Goal: Task Accomplishment & Management: Use online tool/utility

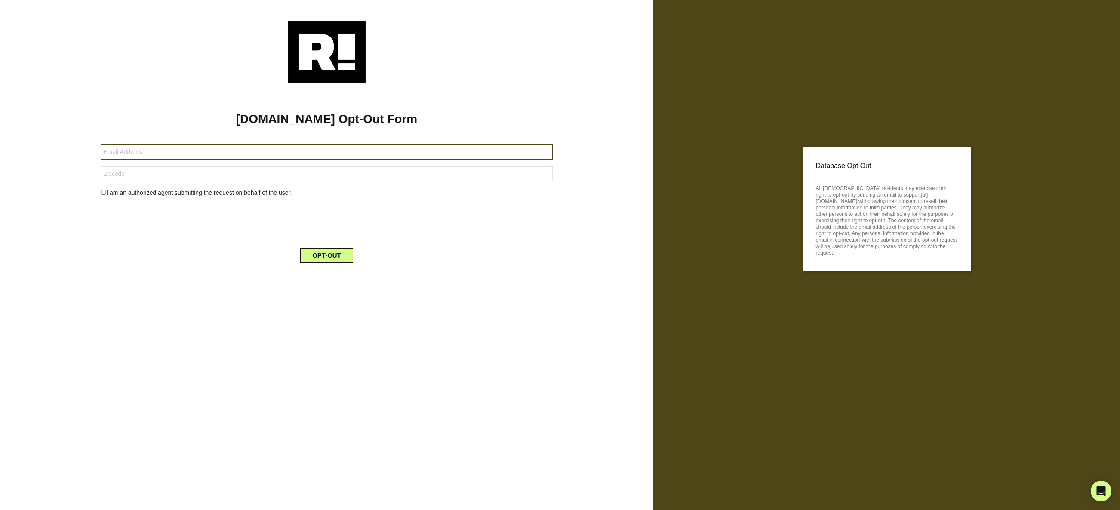
click at [246, 153] on input "text" at bounding box center [326, 151] width 451 height 15
type input "[EMAIL_ADDRESS][DOMAIN_NAME]"
click at [184, 174] on input "text" at bounding box center [326, 173] width 451 height 15
type input "89147"
click at [103, 192] on input "checkbox" at bounding box center [104, 192] width 6 height 5
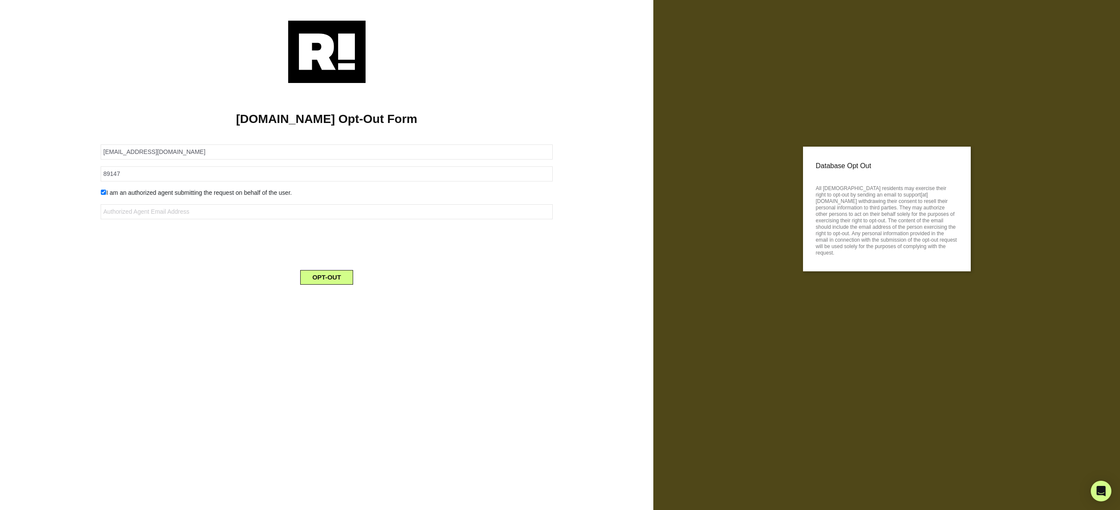
click at [101, 191] on input "checkbox" at bounding box center [104, 192] width 6 height 5
checkbox input "false"
click at [327, 254] on button "OPT-OUT" at bounding box center [326, 255] width 53 height 15
